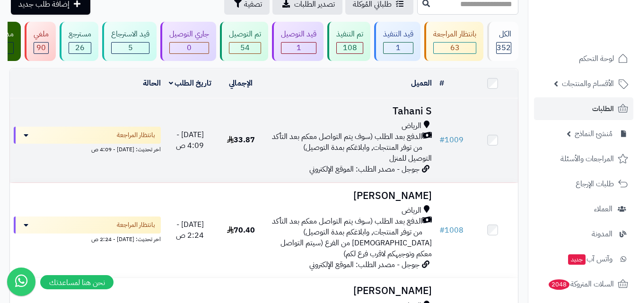
scroll to position [47, 0]
click at [379, 146] on span "الدفع بعد الطلب (سوف يتم التواصل معكم بعد التأكد من توفر المنتجات, وابلاغكم بمد…" at bounding box center [346, 143] width 152 height 22
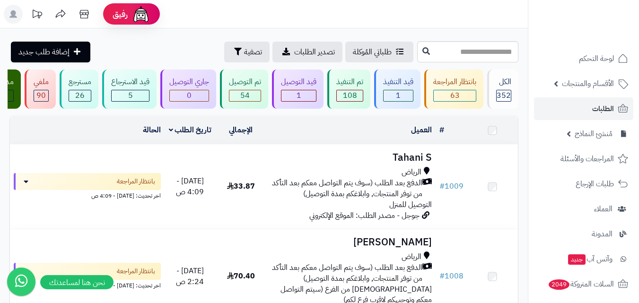
scroll to position [142, 0]
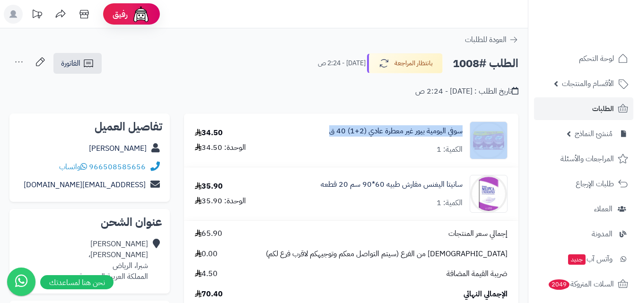
drag, startPoint x: 464, startPoint y: 130, endPoint x: 328, endPoint y: 132, distance: 135.8
click at [328, 132] on div "سوفي اليومية بيور غير معطرة عادي (2+1) 40 ق الكمية: 1" at bounding box center [394, 141] width 240 height 38
click at [325, 136] on div "سوفي اليومية بيور غير معطرة عادي (2+1) 40 ق الكمية: 1" at bounding box center [394, 141] width 240 height 38
drag, startPoint x: 331, startPoint y: 137, endPoint x: 450, endPoint y: 122, distance: 119.7
click at [450, 122] on div "سوفي اليومية بيور غير معطرة عادي (2+1) 40 ق الكمية: 1" at bounding box center [394, 141] width 240 height 38
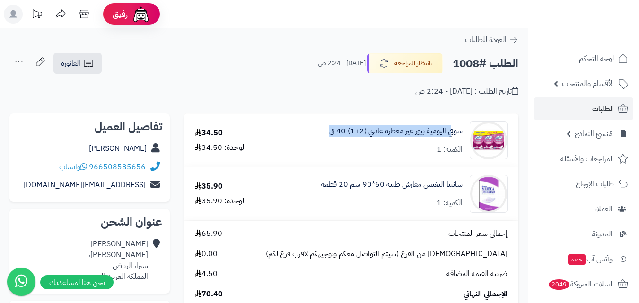
click at [425, 138] on div "سوفي اليومية بيور غير معطرة عادي (2+1) 40 ق الكمية: 1" at bounding box center [395, 140] width 133 height 29
click at [409, 155] on div "سوفي اليومية بيور غير معطرة عادي (2+1) 40 ق الكمية: 1" at bounding box center [394, 141] width 240 height 38
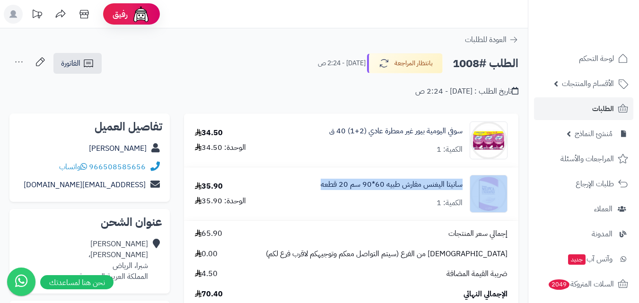
drag, startPoint x: 317, startPoint y: 182, endPoint x: 465, endPoint y: 175, distance: 147.7
click at [465, 159] on div "سانيتا اليغنس مفارش طبيه 60*90 سم 20 قطعه الكمية: 1" at bounding box center [394, 141] width 240 height 38
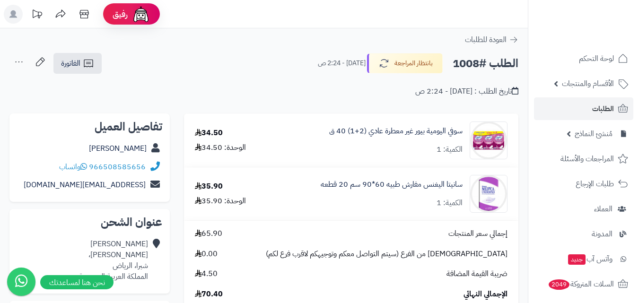
click at [388, 165] on td "سوفي اليومية بيور غير معطرة عادي (2+1) 40 ق الكمية: 1" at bounding box center [395, 140] width 248 height 53
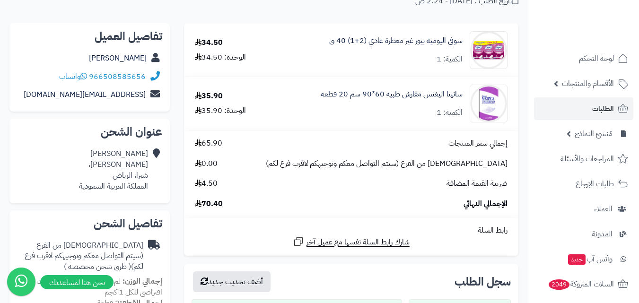
scroll to position [95, 0]
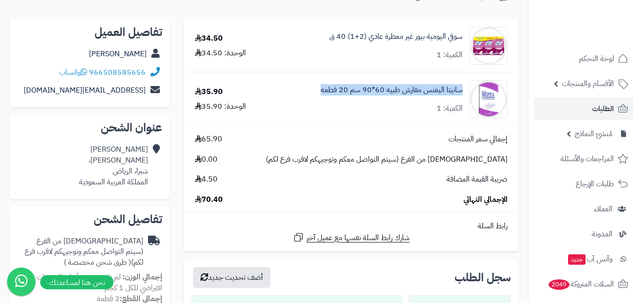
drag, startPoint x: 314, startPoint y: 93, endPoint x: 462, endPoint y: 84, distance: 148.8
click at [462, 65] on div "سانيتا اليغنس مفارش طبيه 60*90 سم 20 قطعه الكمية: 1" at bounding box center [394, 46] width 240 height 38
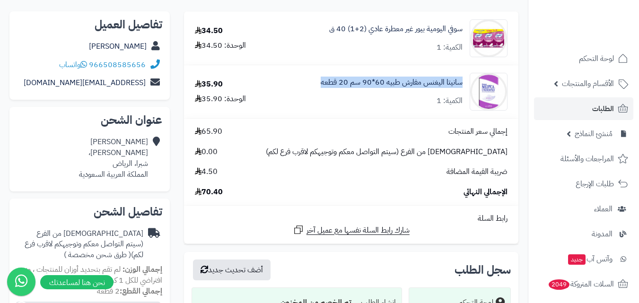
scroll to position [47, 0]
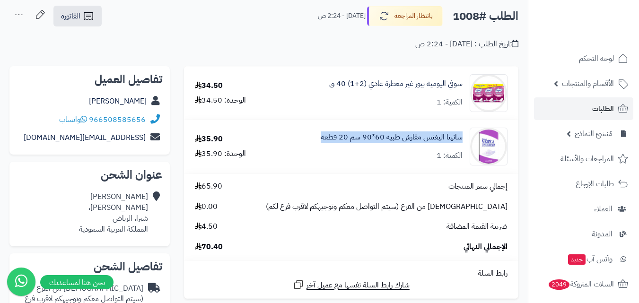
click at [374, 108] on div "سانيتا اليغنس مفارش طبيه 60*90 سم 20 قطعه الكمية: 1" at bounding box center [395, 93] width 133 height 29
drag, startPoint x: 316, startPoint y: 136, endPoint x: 472, endPoint y: 127, distance: 155.9
click at [472, 112] on div "سانيتا اليغنس مفارش طبيه 60*90 سم 20 قطعه الكمية: 1" at bounding box center [394, 93] width 240 height 38
click at [398, 108] on div "سانيتا اليغنس مفارش طبيه 60*90 سم 20 قطعه الكمية: 1" at bounding box center [395, 93] width 133 height 29
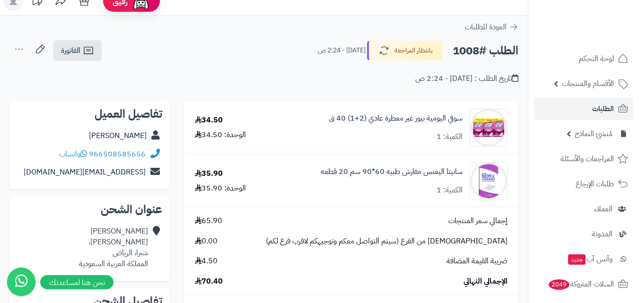
scroll to position [0, 0]
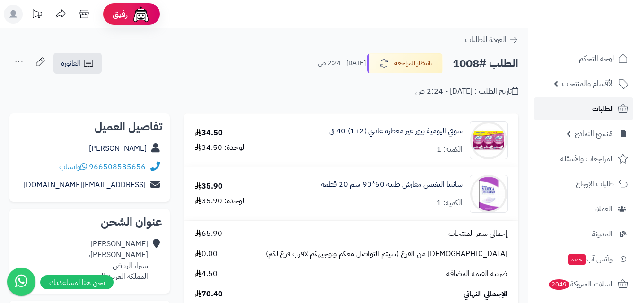
click at [616, 106] on link "الطلبات" at bounding box center [583, 108] width 99 height 23
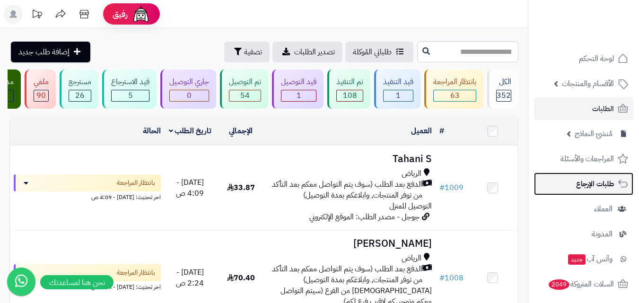
click at [573, 176] on link "طلبات الإرجاع" at bounding box center [583, 184] width 99 height 23
